Goal: Find specific page/section: Find specific page/section

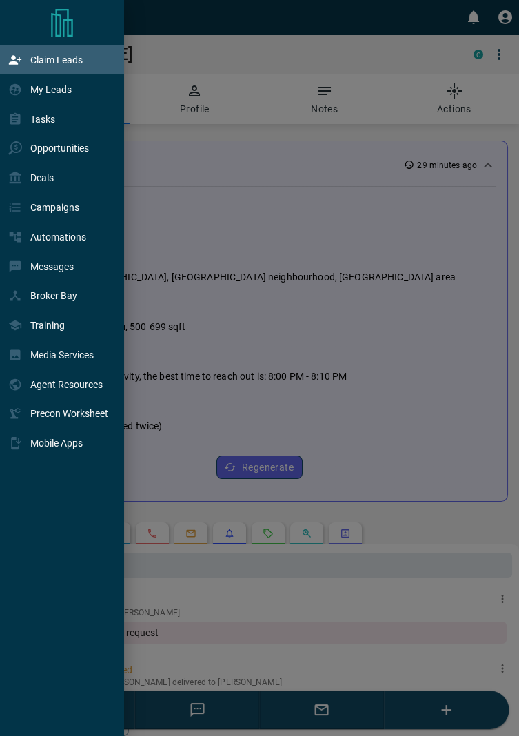
click at [59, 63] on p "Claim Leads" at bounding box center [56, 59] width 52 height 11
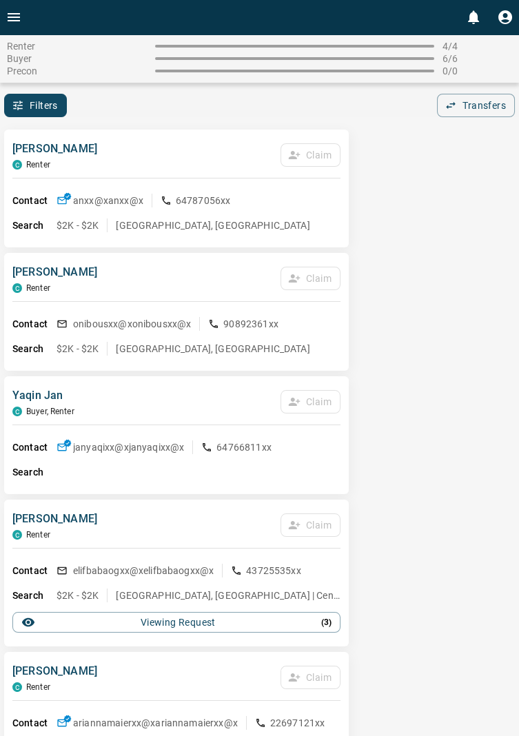
click at [19, 23] on icon "Open drawer" at bounding box center [14, 17] width 17 height 17
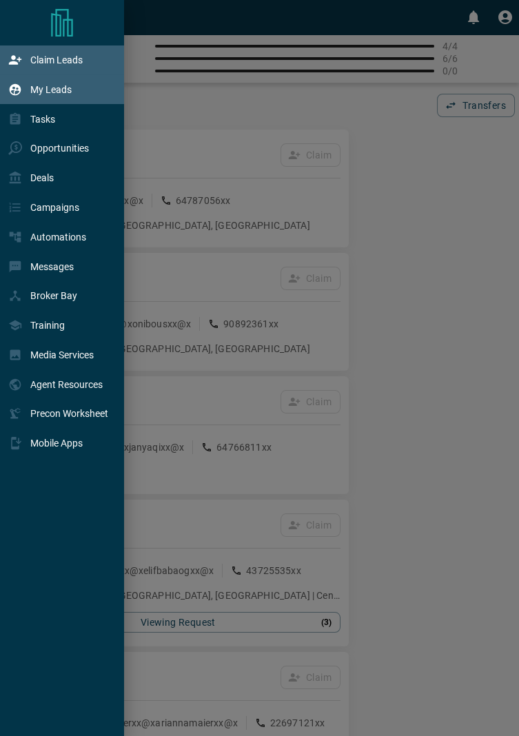
click at [59, 91] on p "My Leads" at bounding box center [50, 89] width 41 height 11
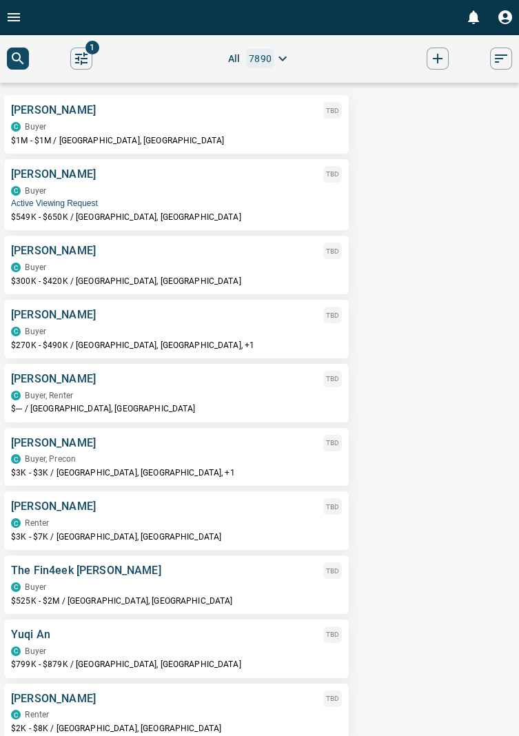
click at [23, 59] on icon "search button" at bounding box center [18, 58] width 17 height 17
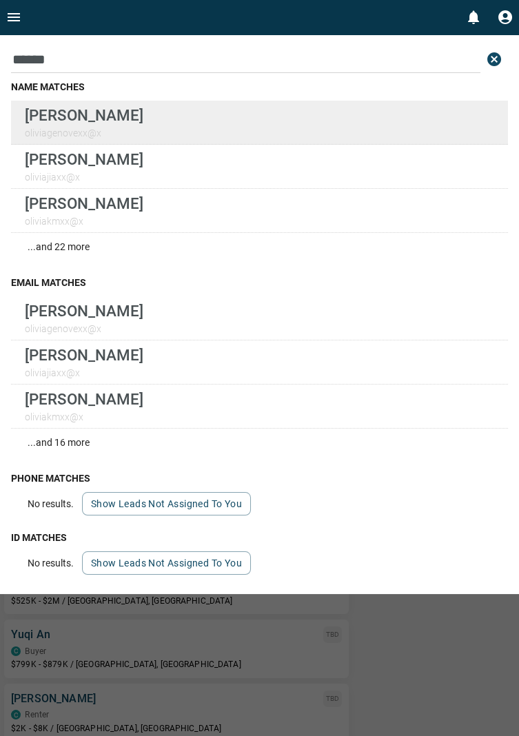
type input "******"
click at [129, 116] on p "[PERSON_NAME]" at bounding box center [84, 115] width 119 height 18
